Goal: Information Seeking & Learning: Learn about a topic

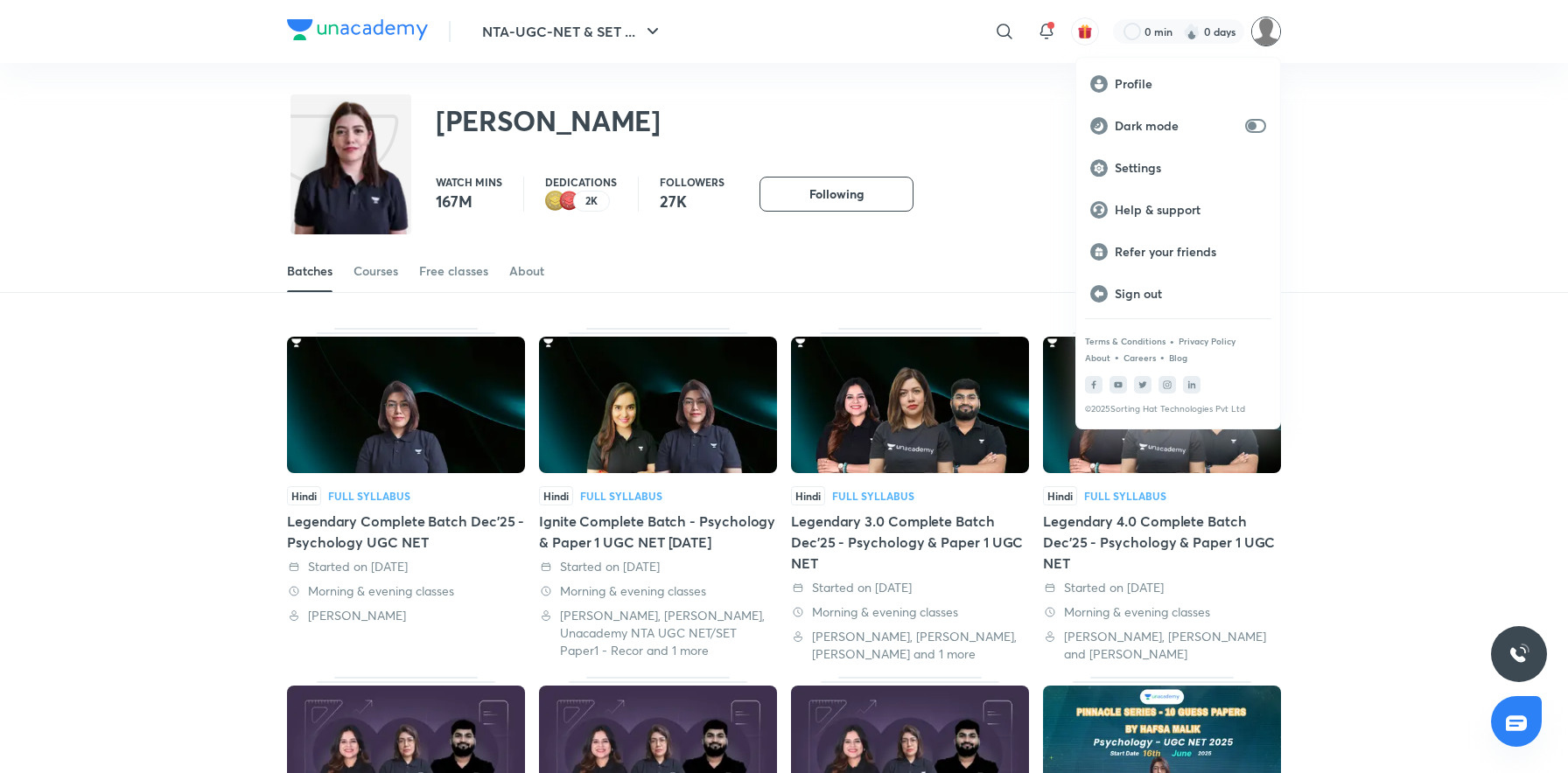
click at [1320, 72] on div at bounding box center [784, 386] width 1568 height 773
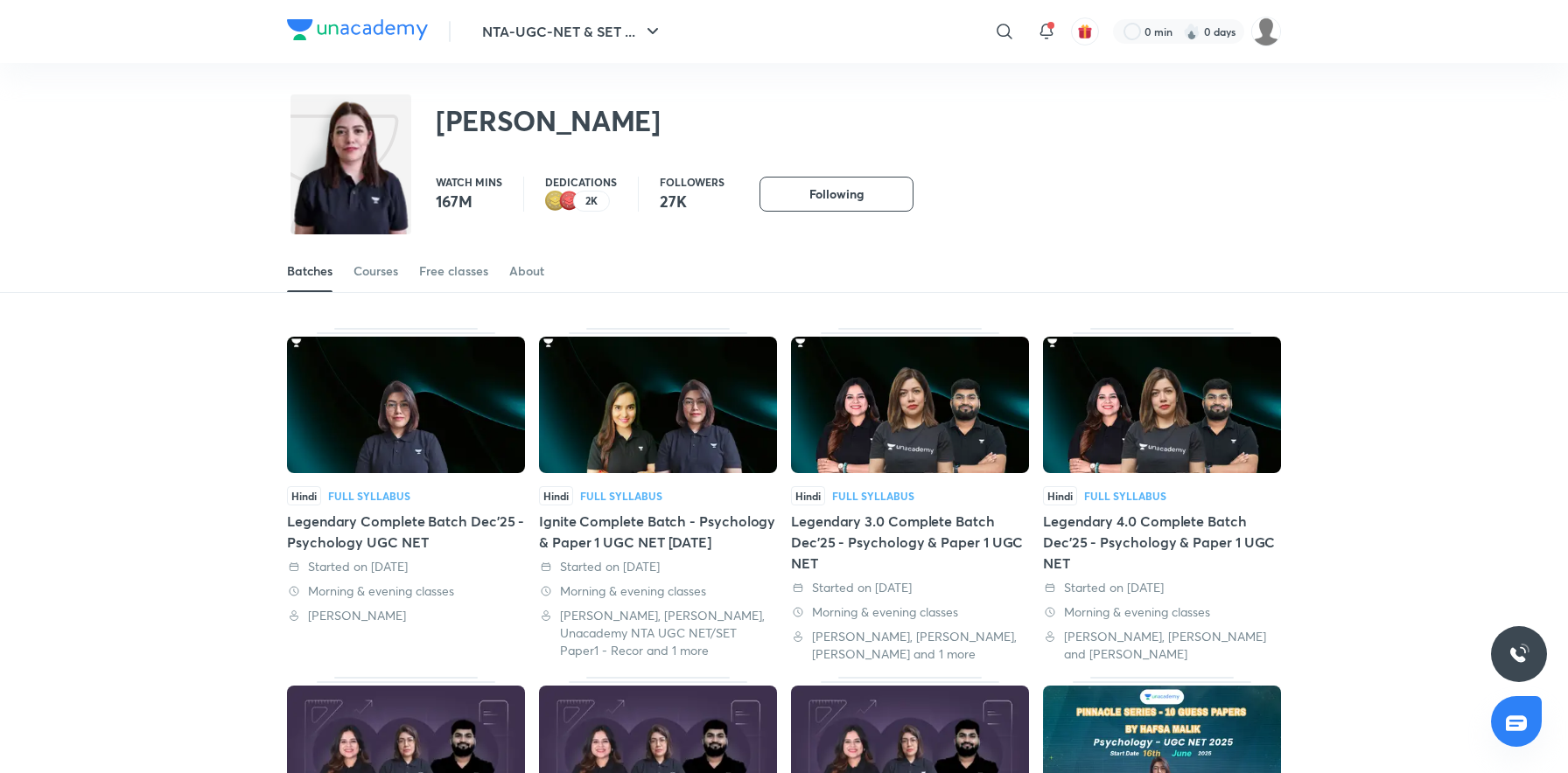
click at [435, 526] on div "Legendary Complete Batch Dec'25 - Psychology UGC NET" at bounding box center [405, 531] width 238 height 42
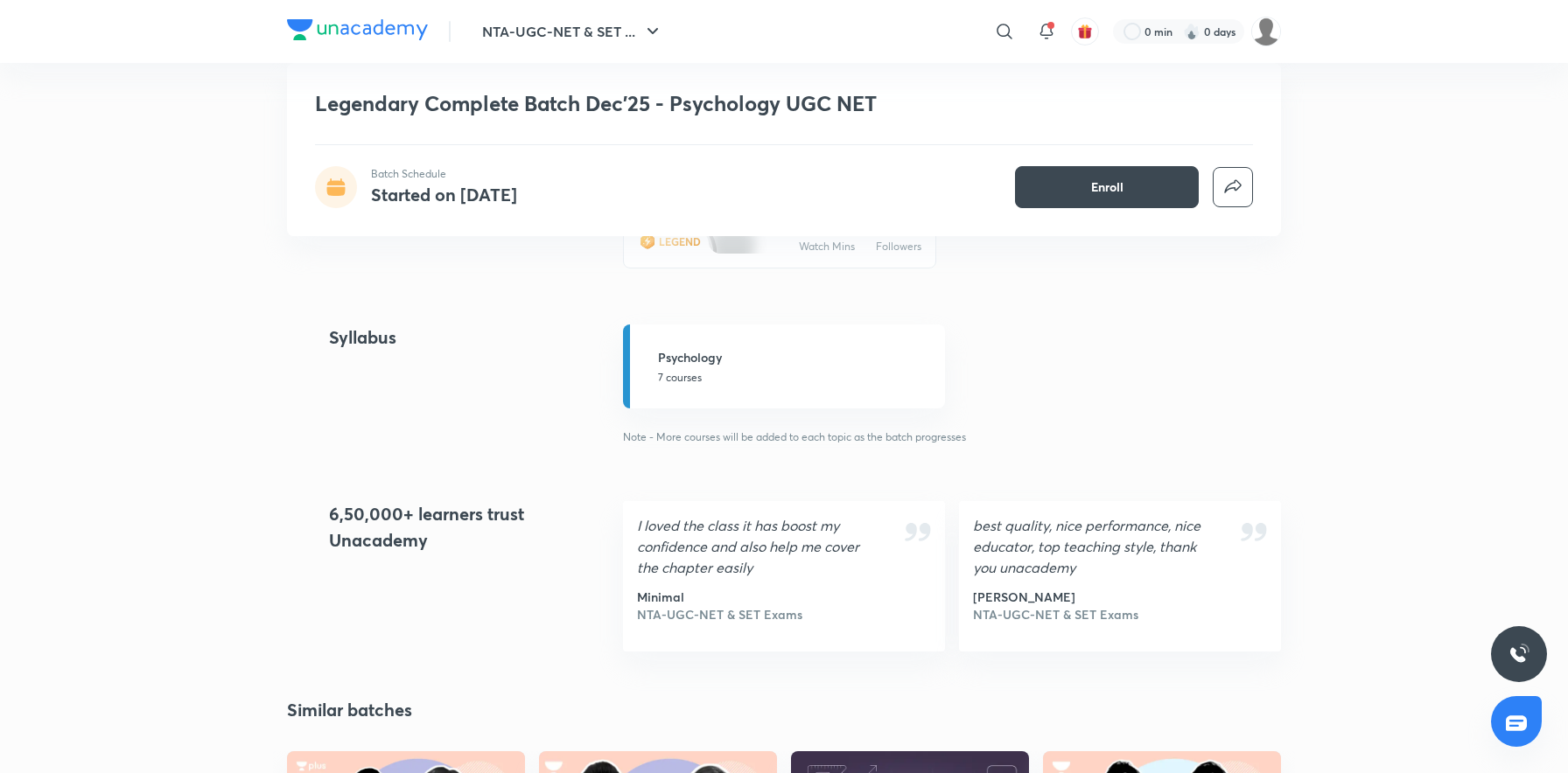
scroll to position [1830, 0]
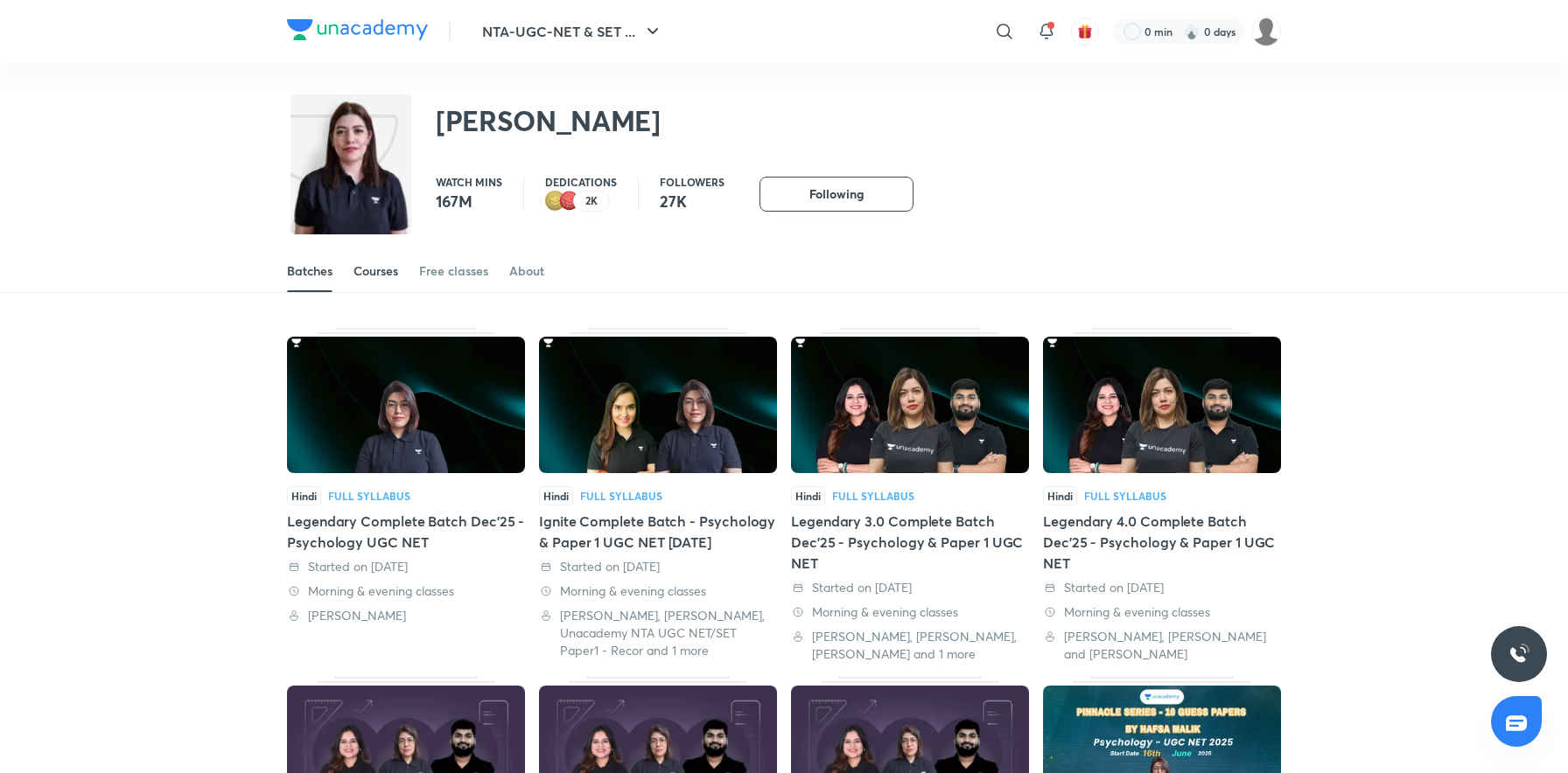
click at [371, 281] on link "Courses" at bounding box center [376, 270] width 44 height 42
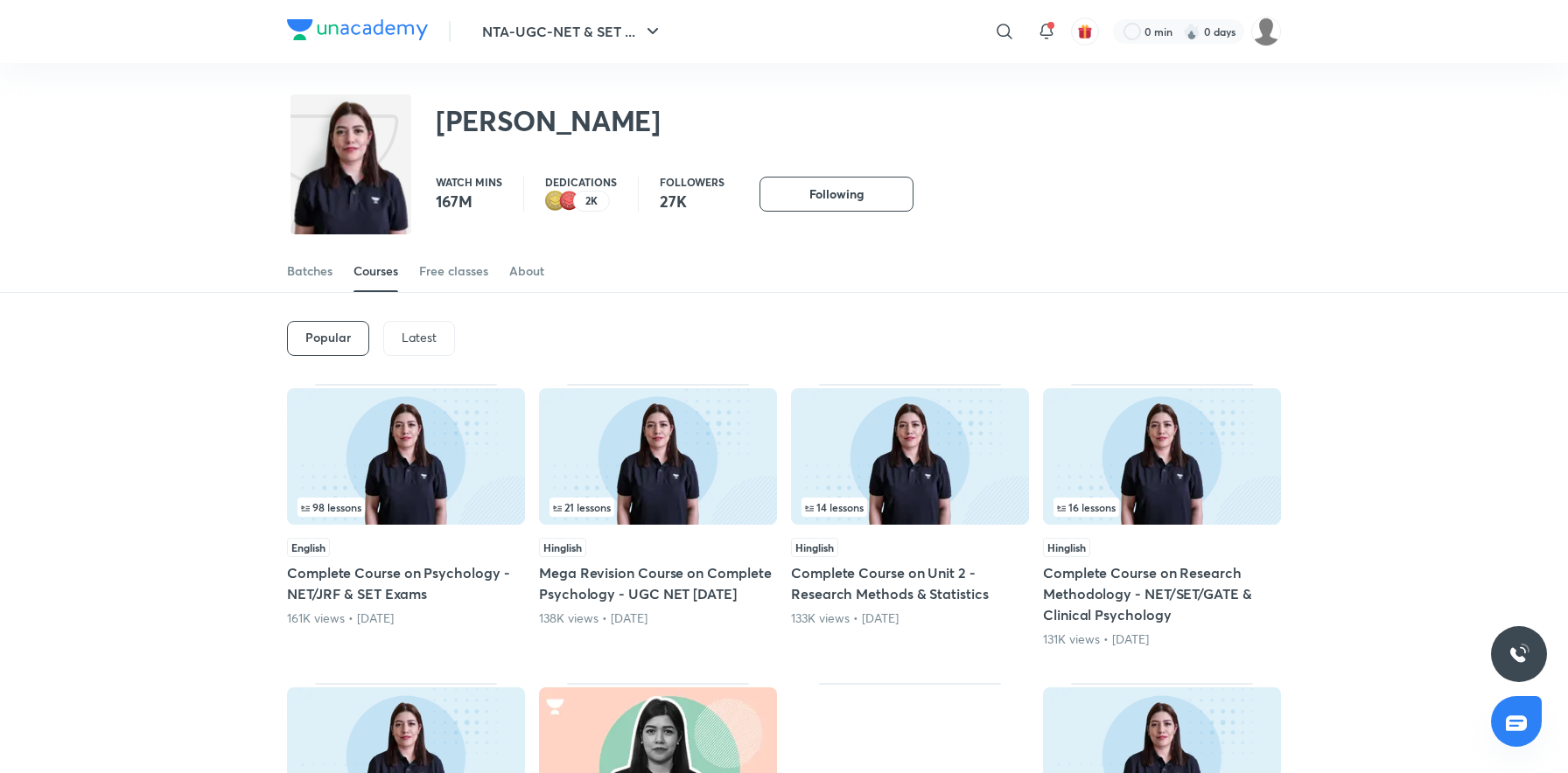
click at [420, 330] on p "Latest" at bounding box center [419, 337] width 35 height 14
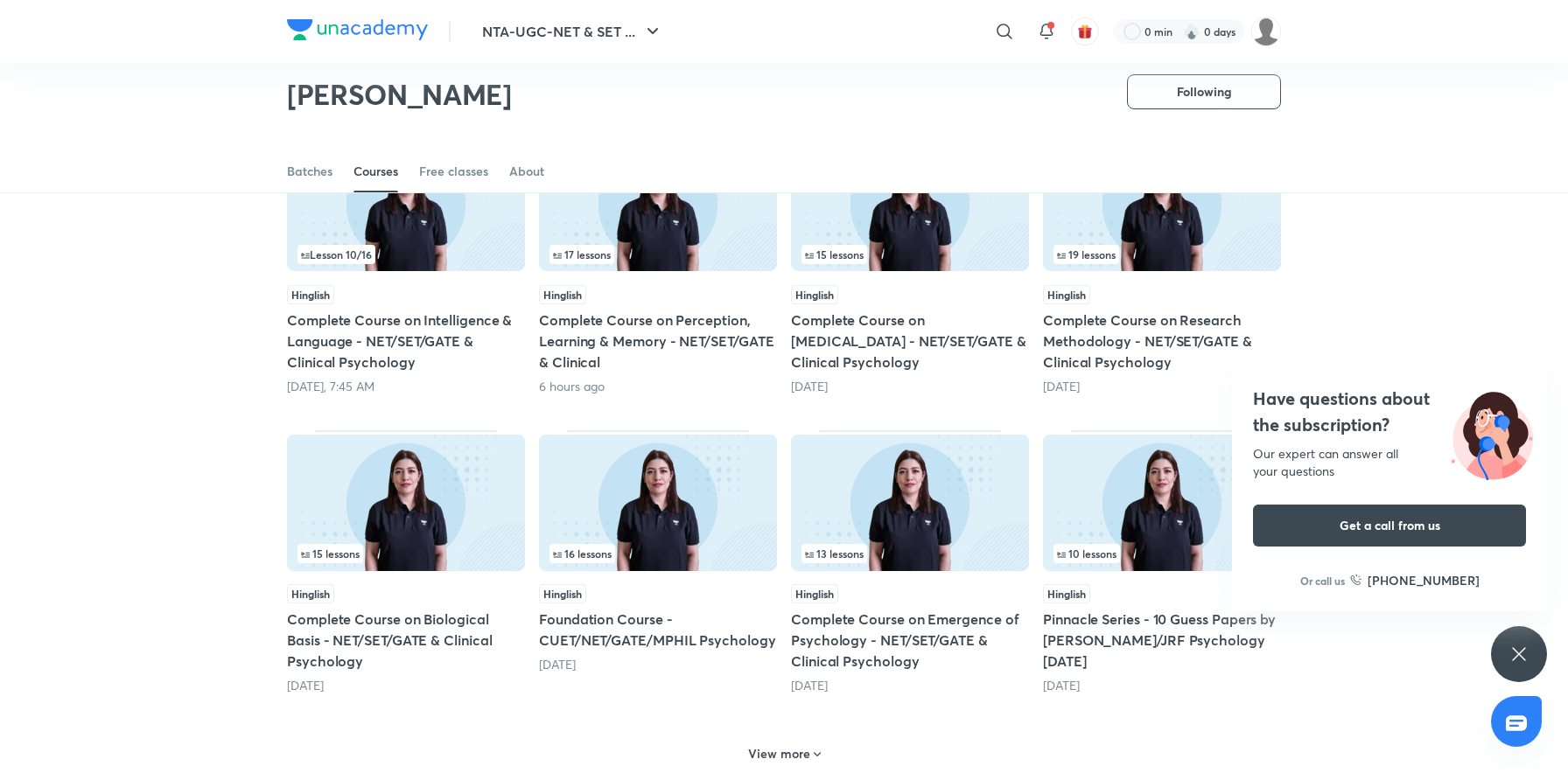
scroll to position [497, 0]
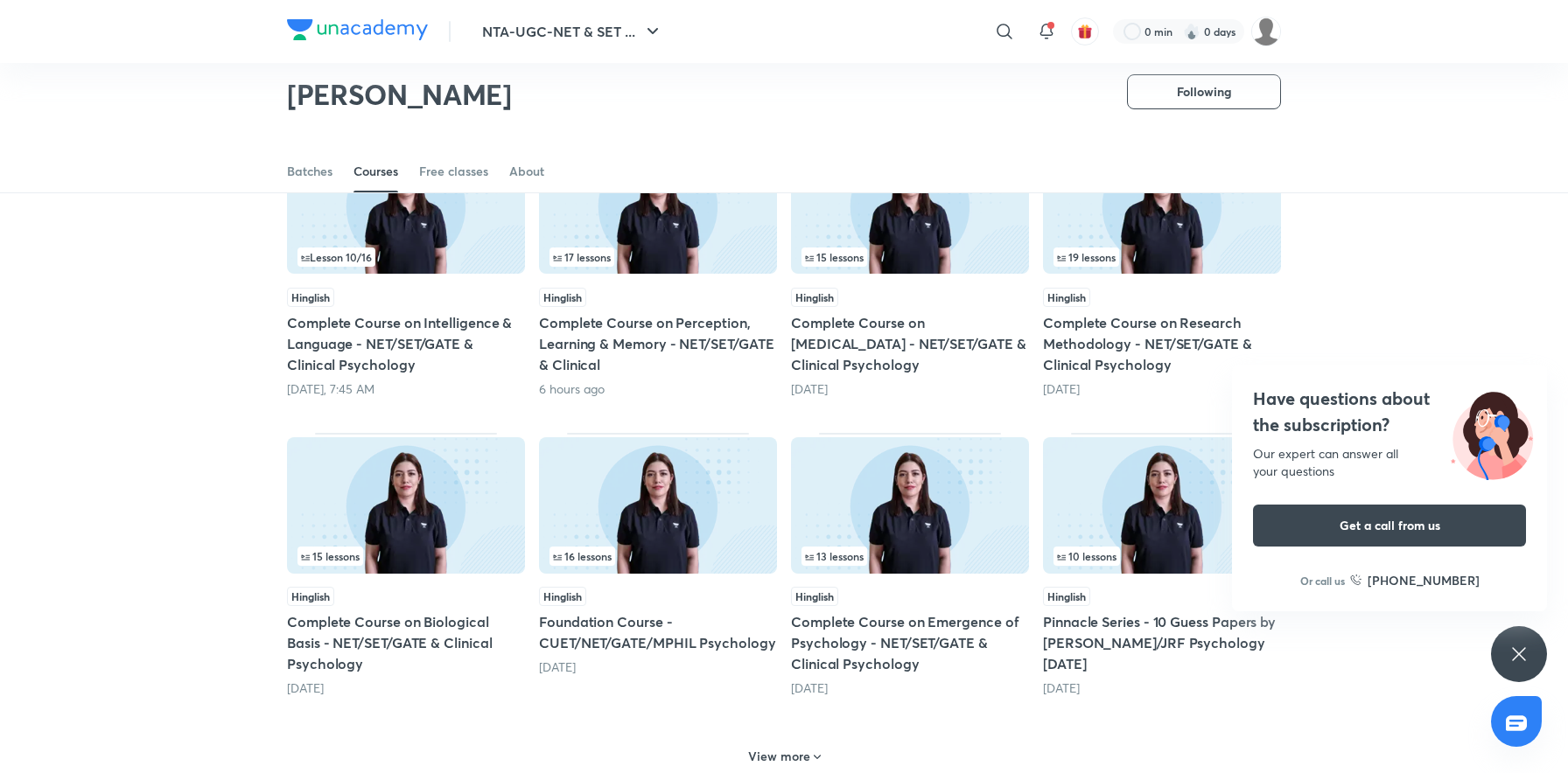
click at [1518, 640] on div "Have questions about the subscription? Our expert can answer all your questions…" at bounding box center [1518, 654] width 56 height 56
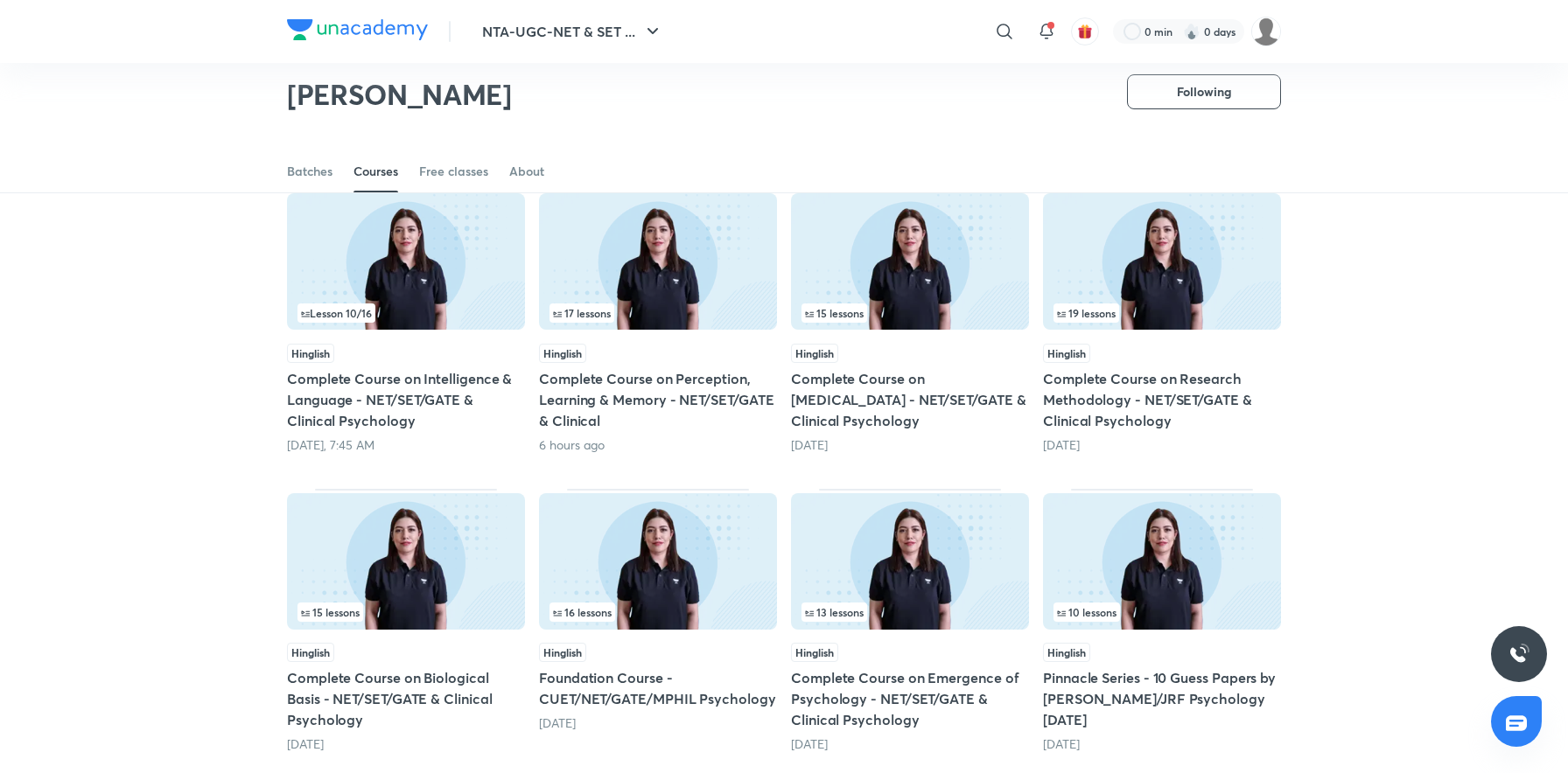
scroll to position [443, 0]
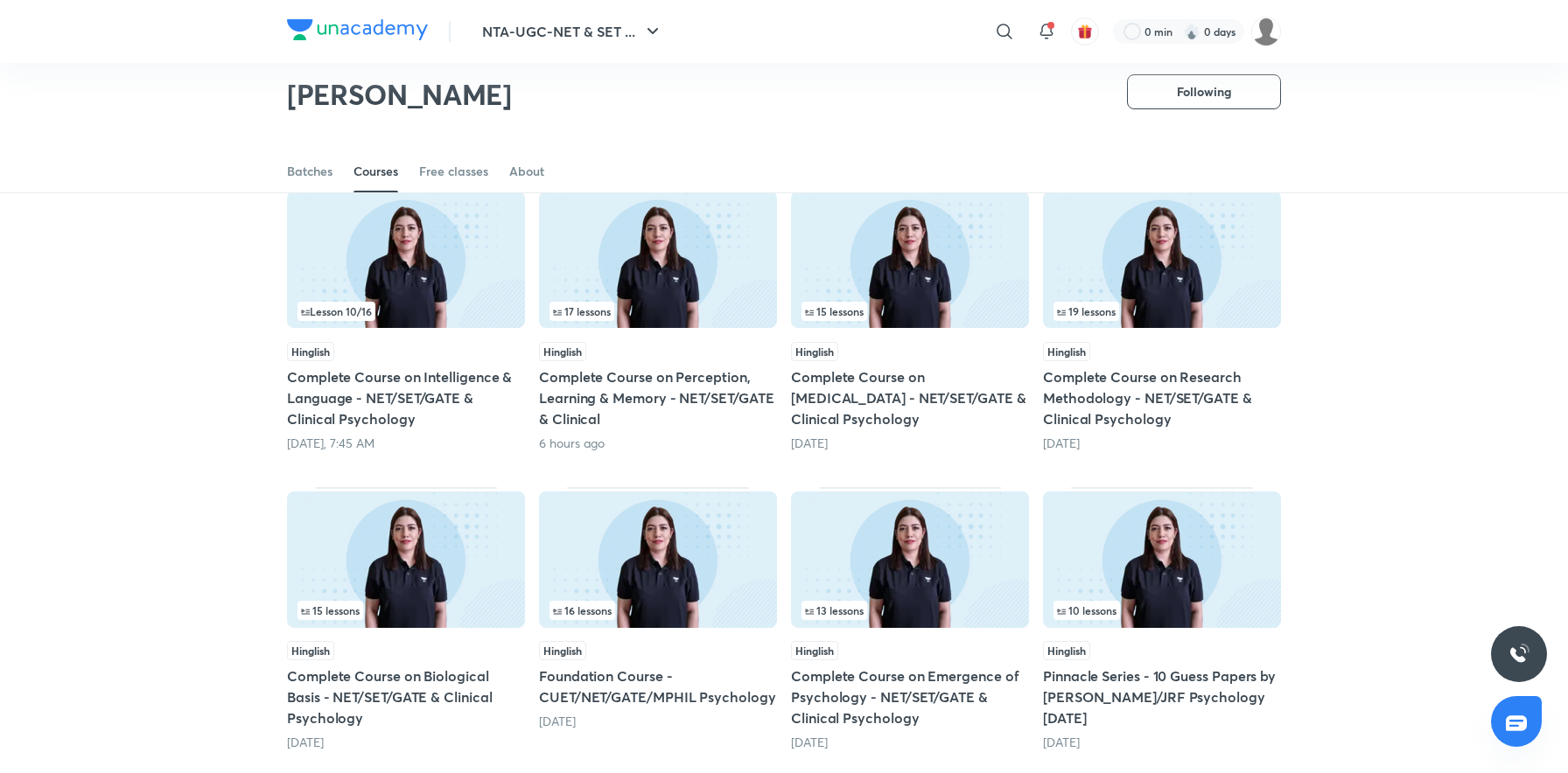
click at [1168, 392] on h5 "Complete Course on Research Methodology - NET/SET/GATE & Clinical Psychology" at bounding box center [1161, 398] width 238 height 63
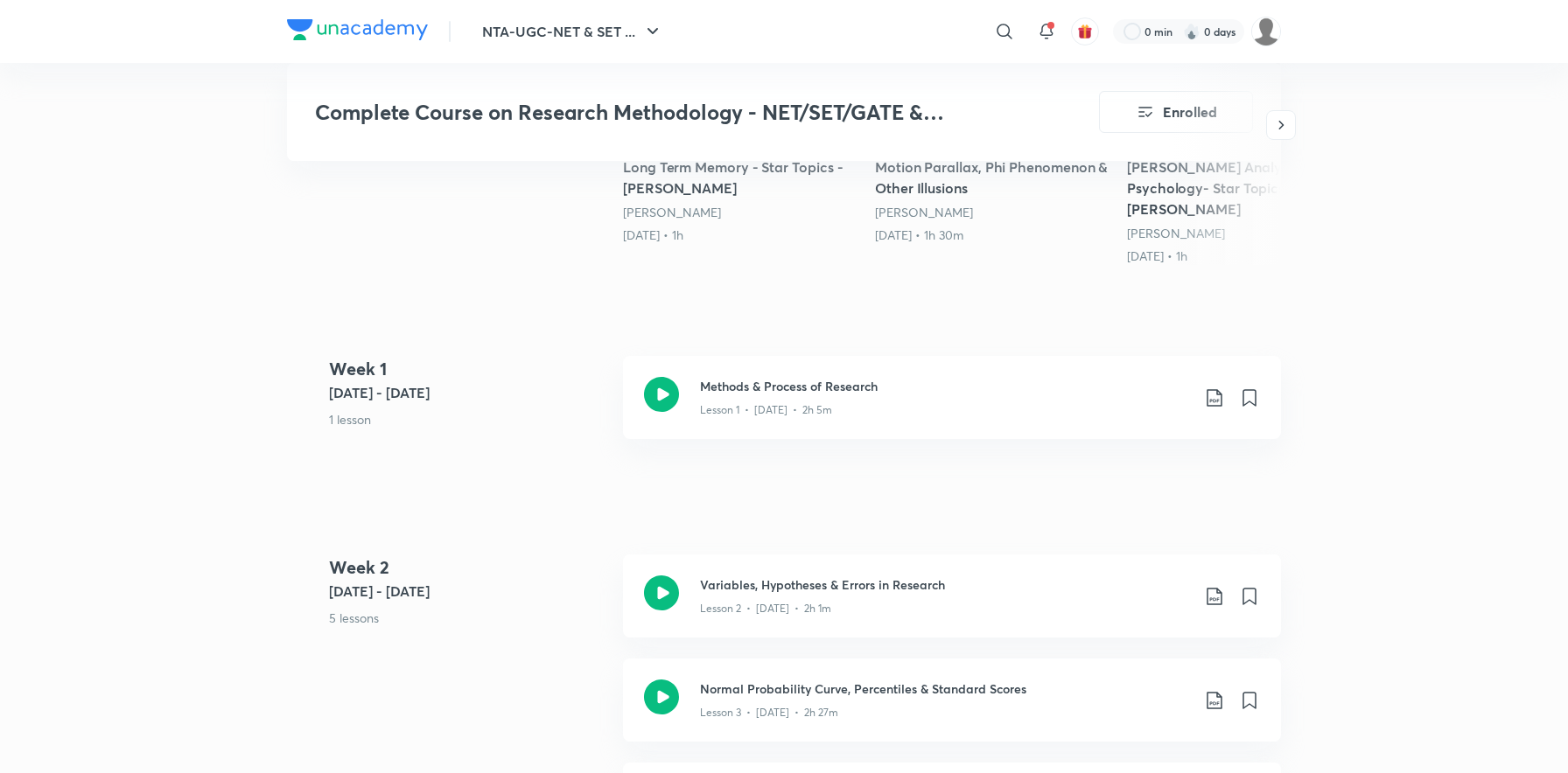
scroll to position [777, 0]
